Goal: Information Seeking & Learning: Learn about a topic

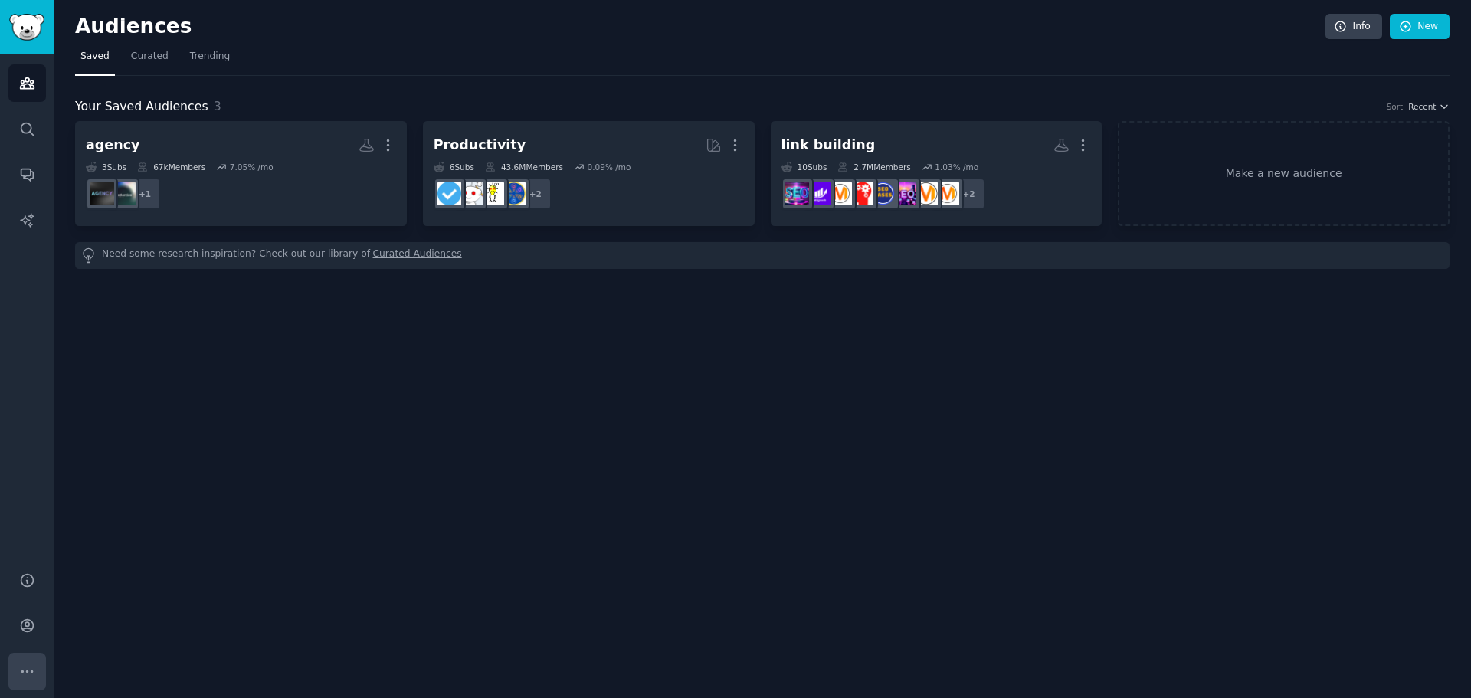
click at [24, 673] on icon "Sidebar" at bounding box center [27, 672] width 16 height 16
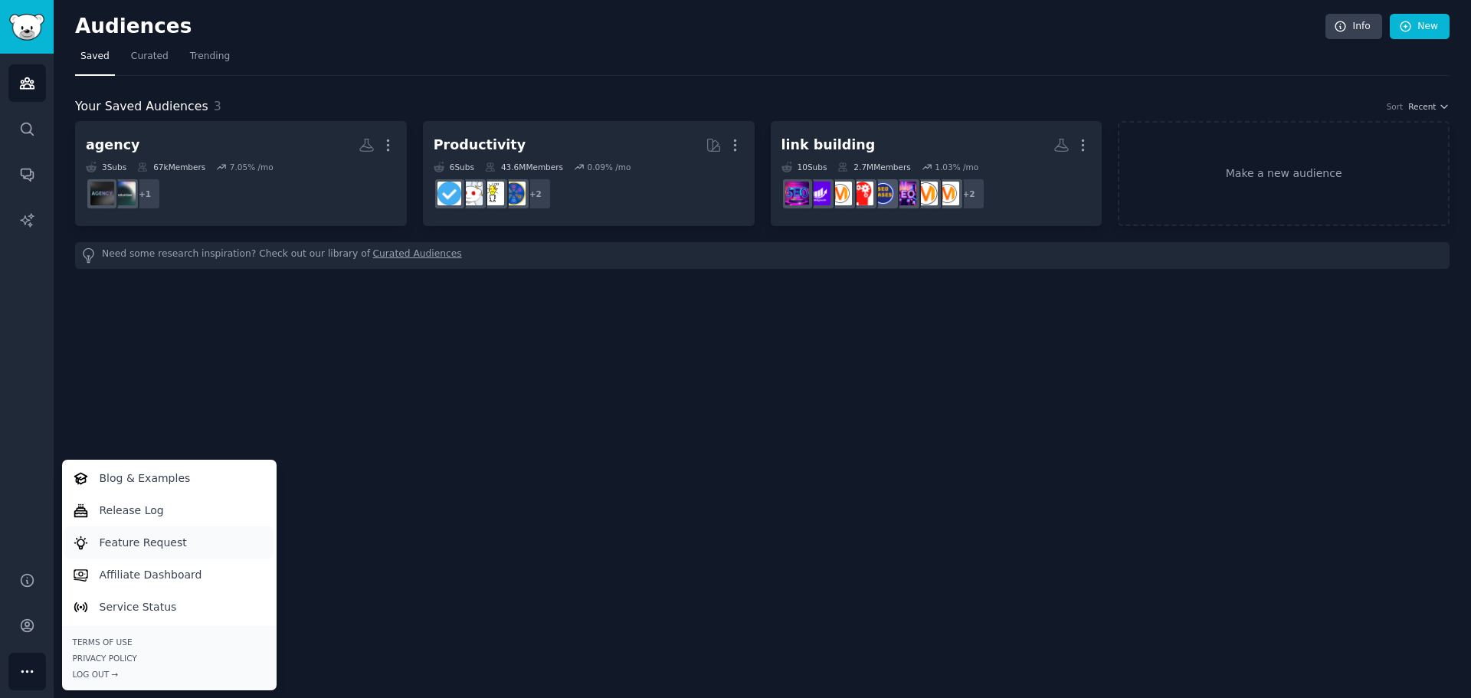
click at [170, 536] on p "Feature Request" at bounding box center [143, 543] width 87 height 16
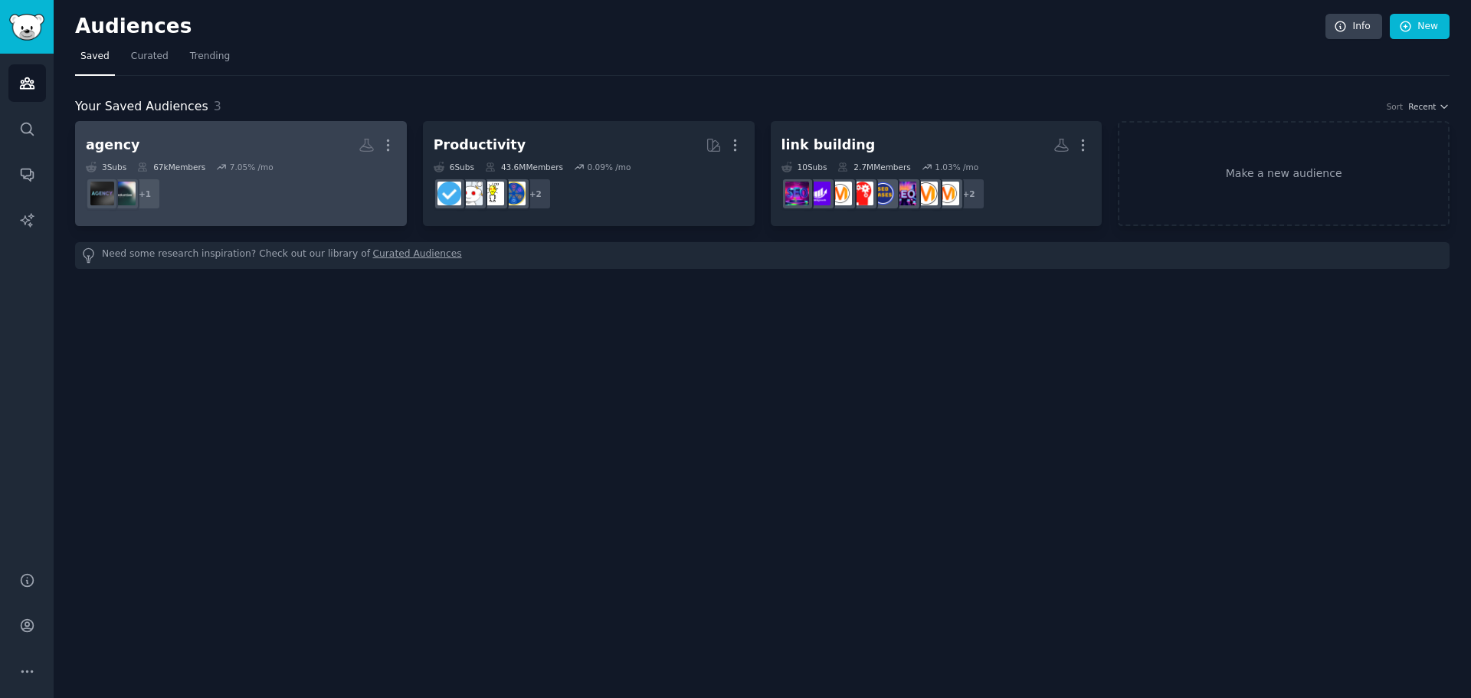
click at [227, 153] on h2 "agency More" at bounding box center [241, 145] width 310 height 27
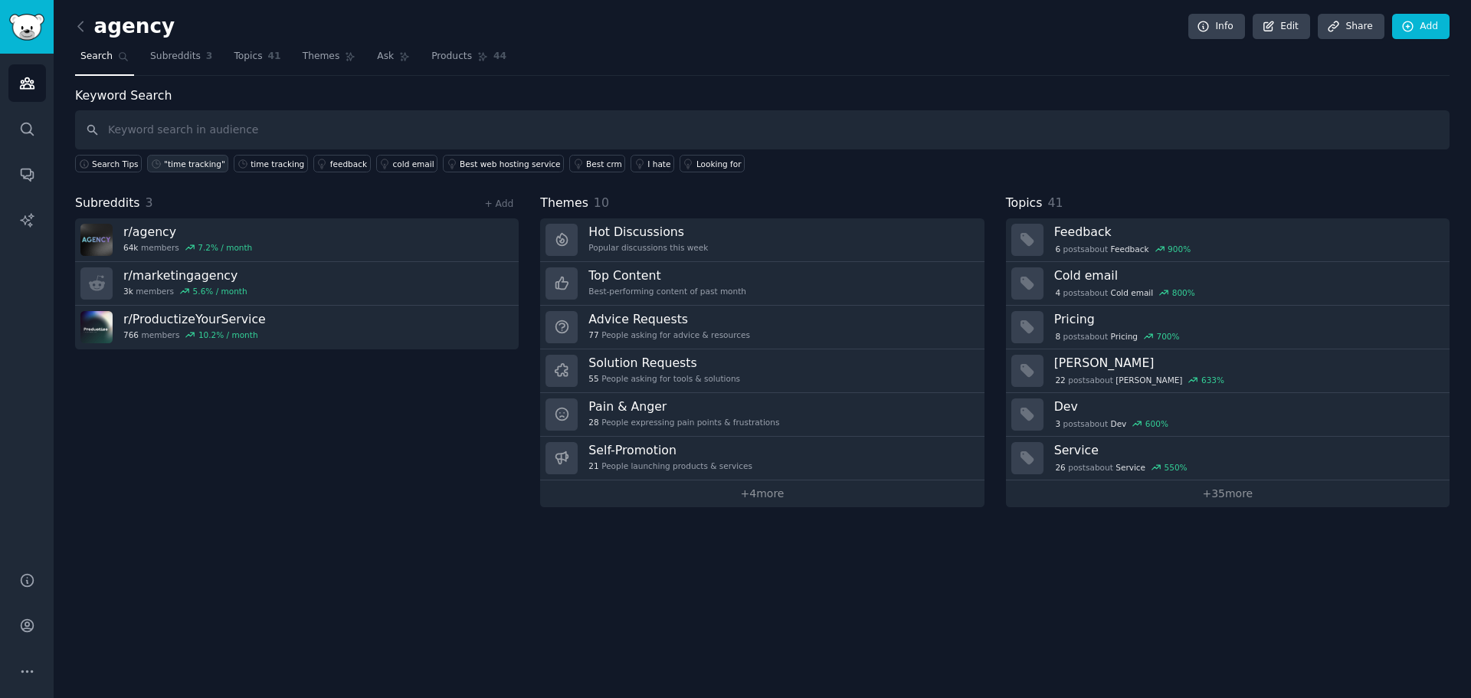
click at [171, 165] on div ""time tracking"" at bounding box center [194, 164] width 61 height 11
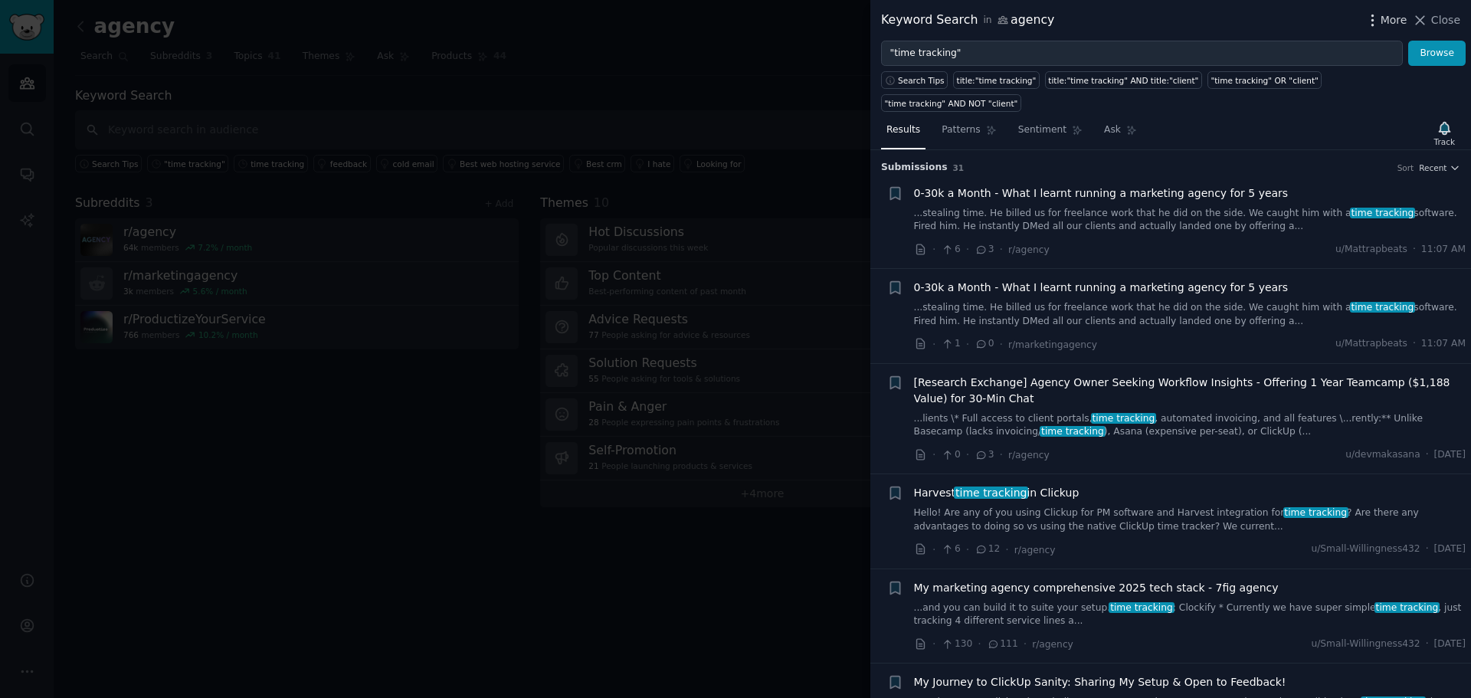
click at [1379, 14] on icon "button" at bounding box center [1373, 20] width 16 height 16
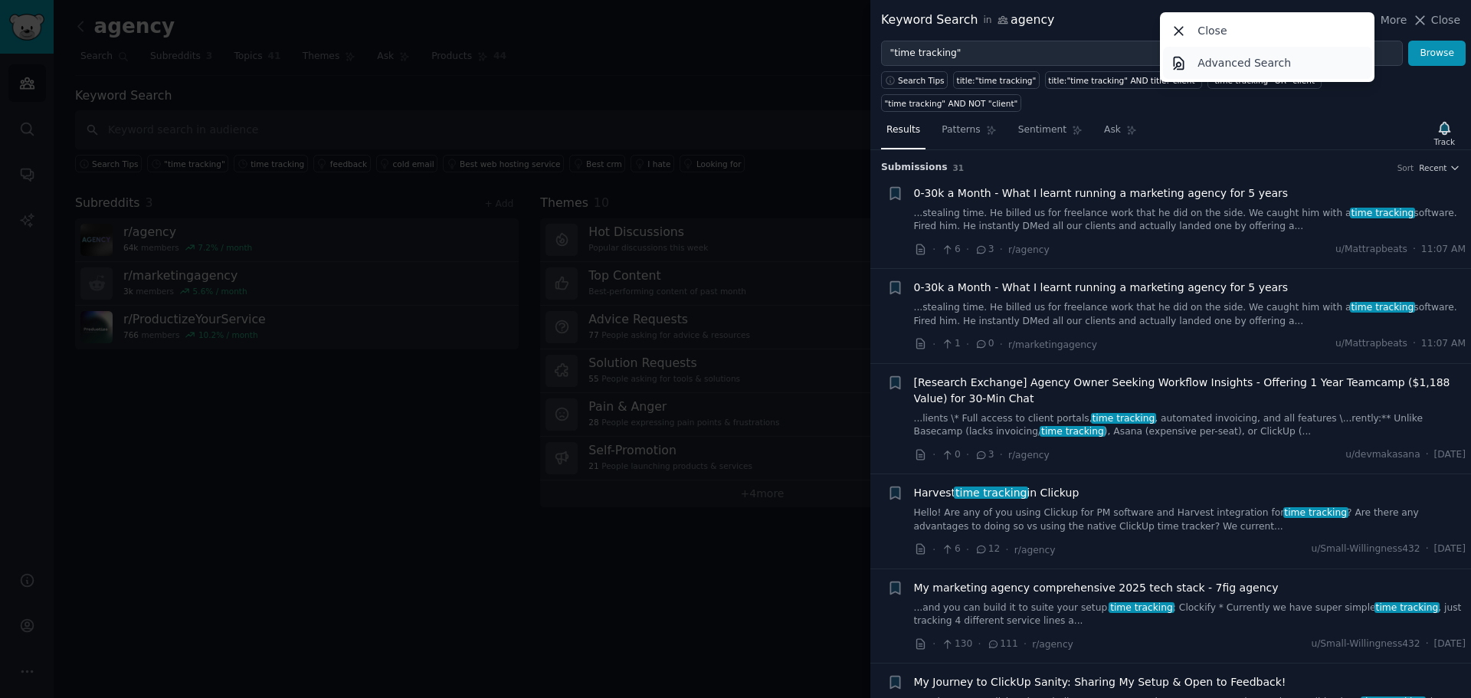
click at [1270, 72] on link "Advanced Search" at bounding box center [1267, 63] width 209 height 32
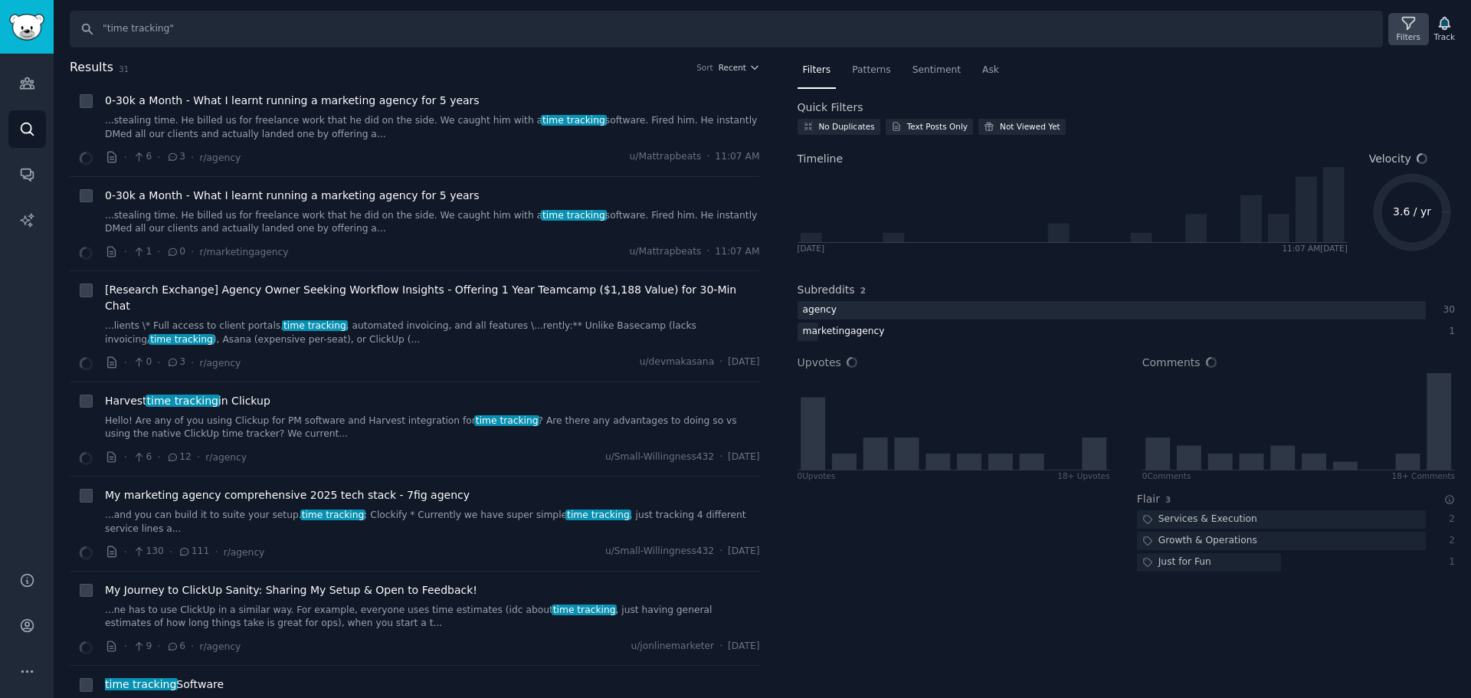
click at [1421, 32] on div "Filters" at bounding box center [1409, 36] width 24 height 11
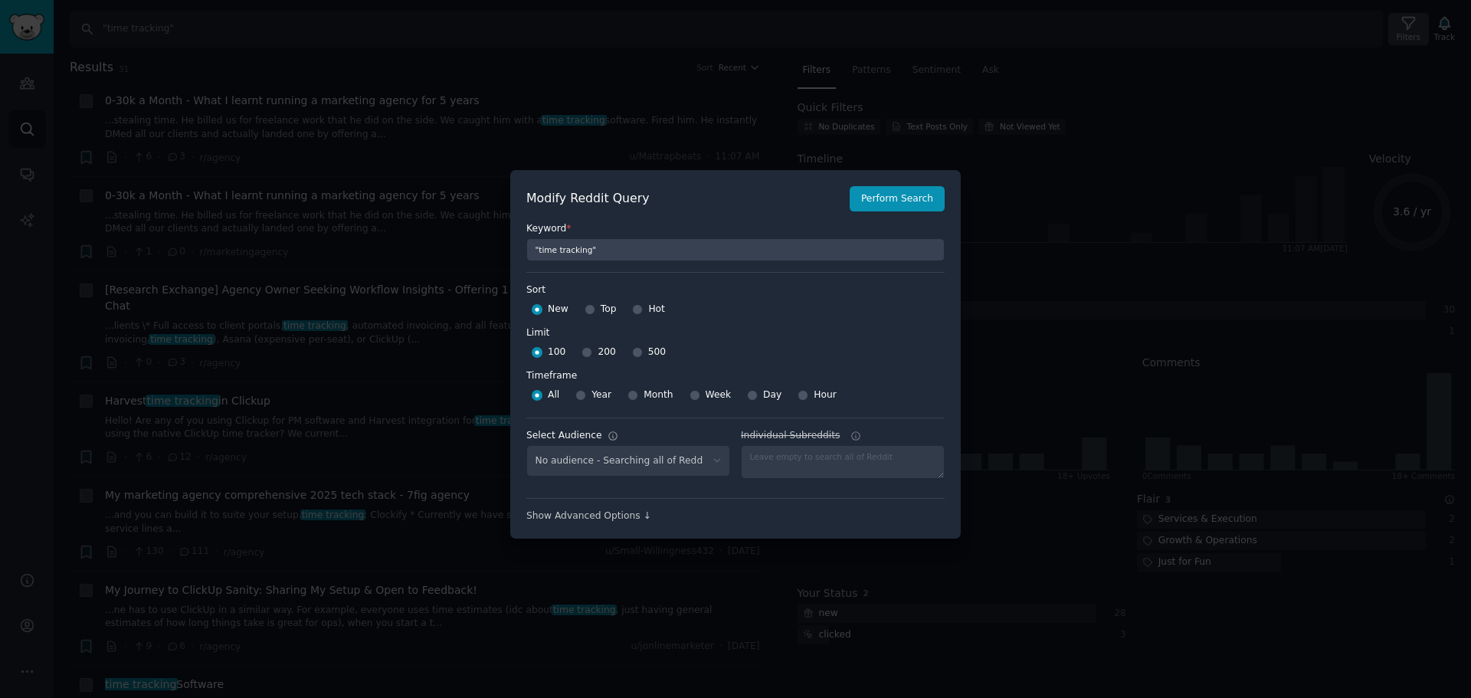
select select "4a033bdc10"
click at [632, 353] on input "500" at bounding box center [637, 352] width 11 height 11
radio input "true"
click at [894, 197] on button "Perform Search" at bounding box center [897, 199] width 95 height 26
